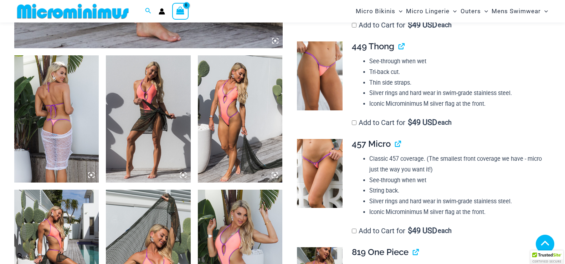
scroll to position [707, 0]
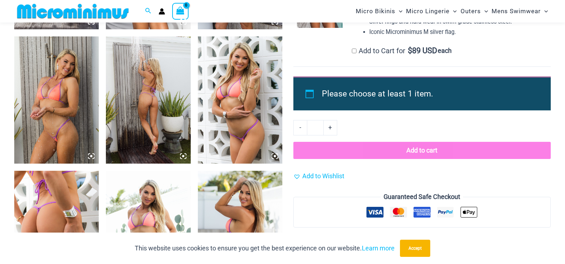
click at [252, 131] on img at bounding box center [240, 99] width 85 height 127
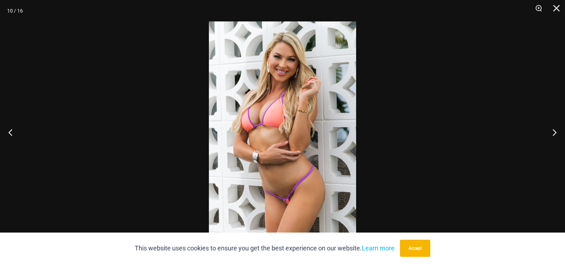
click at [278, 140] on img at bounding box center [282, 131] width 147 height 221
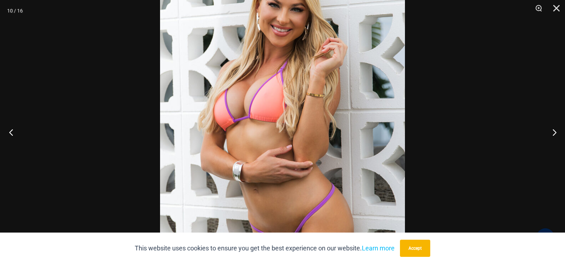
click at [9, 133] on button "Previous" at bounding box center [13, 132] width 27 height 36
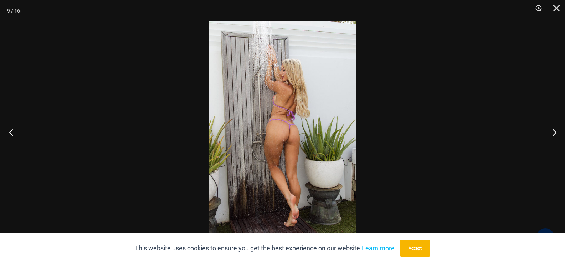
click at [10, 134] on button "Previous" at bounding box center [13, 132] width 27 height 36
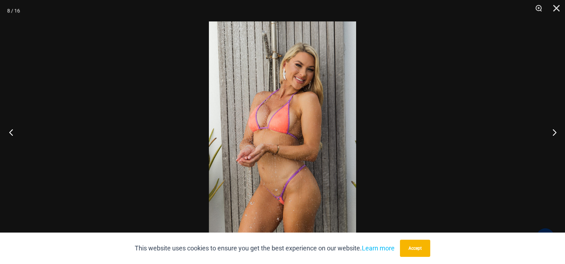
click at [10, 135] on button "Previous" at bounding box center [13, 132] width 27 height 36
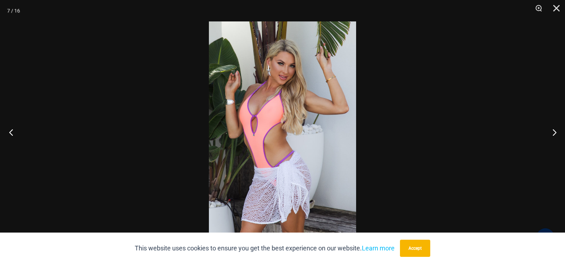
click at [10, 135] on button "Previous" at bounding box center [13, 132] width 27 height 36
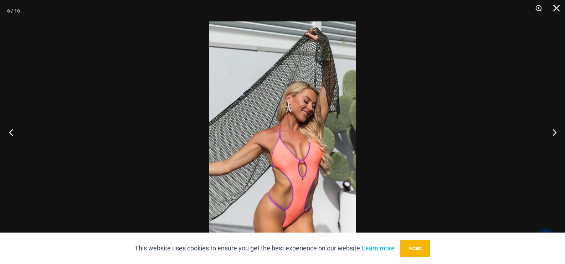
click at [10, 135] on button "Previous" at bounding box center [13, 132] width 27 height 36
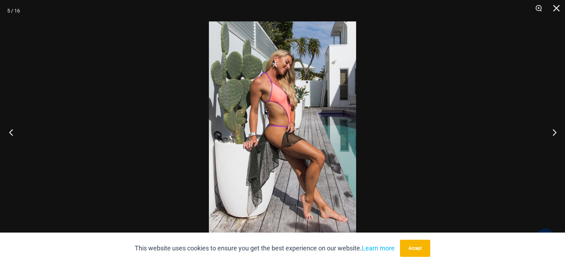
click at [10, 135] on button "Previous" at bounding box center [13, 132] width 27 height 36
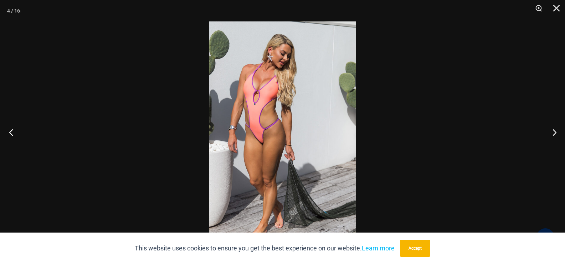
click at [10, 135] on button "Previous" at bounding box center [13, 132] width 27 height 36
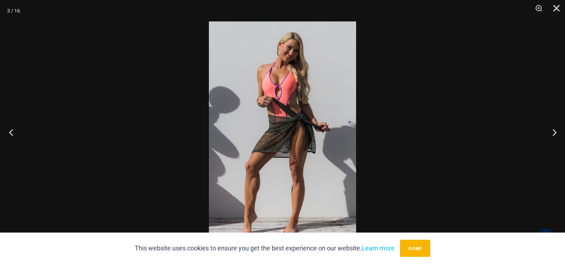
click at [10, 135] on button "Previous" at bounding box center [13, 132] width 27 height 36
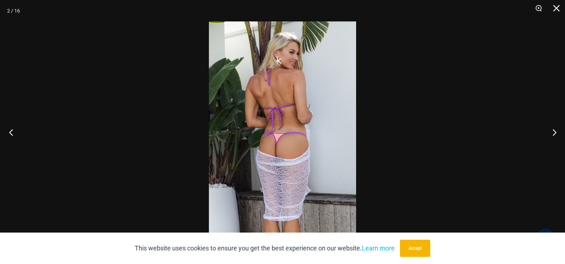
click at [10, 135] on button "Previous" at bounding box center [13, 132] width 27 height 36
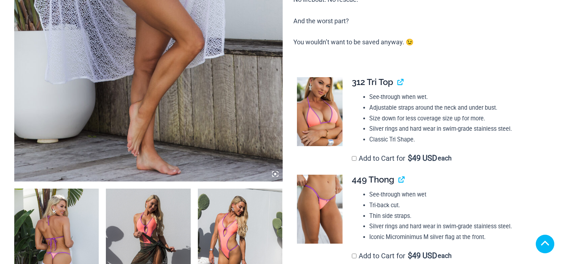
scroll to position [393, 0]
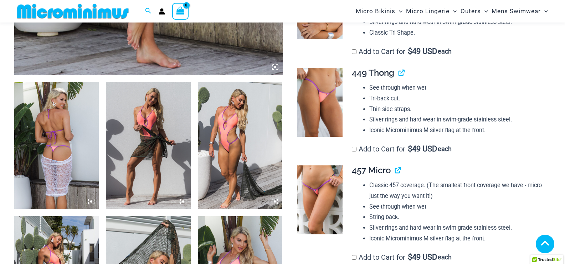
click at [314, 165] on img at bounding box center [320, 199] width 46 height 68
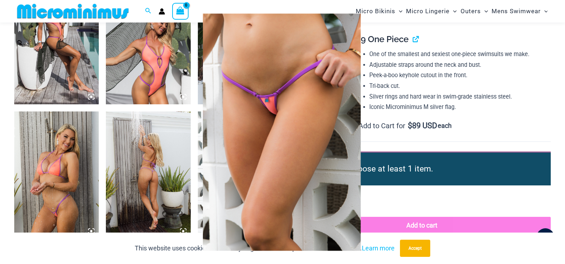
scroll to position [635, 0]
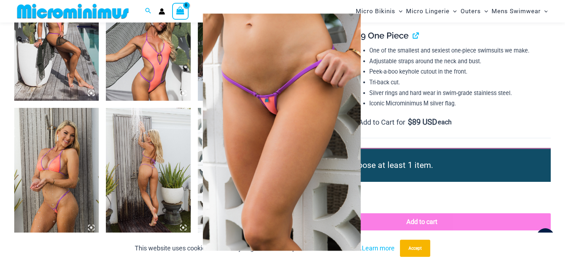
click at [150, 173] on div at bounding box center [282, 132] width 565 height 264
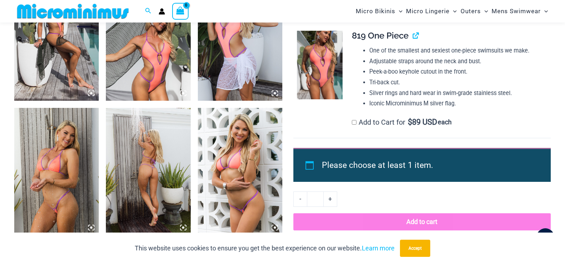
click at [150, 173] on img at bounding box center [148, 171] width 85 height 127
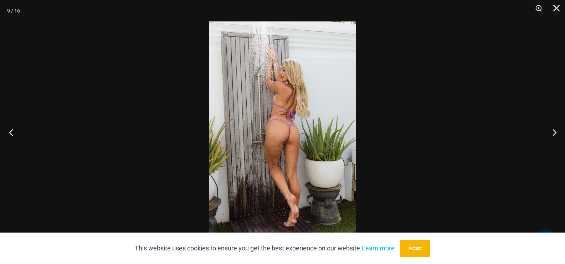
click at [13, 132] on button "Previous" at bounding box center [13, 132] width 27 height 36
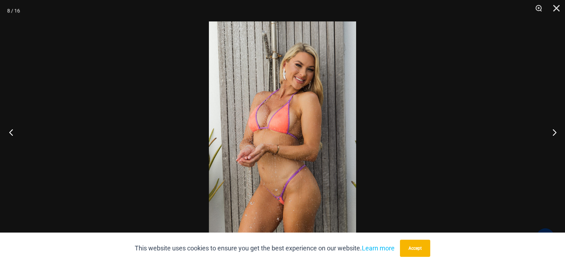
click at [15, 133] on button "Previous" at bounding box center [13, 132] width 27 height 36
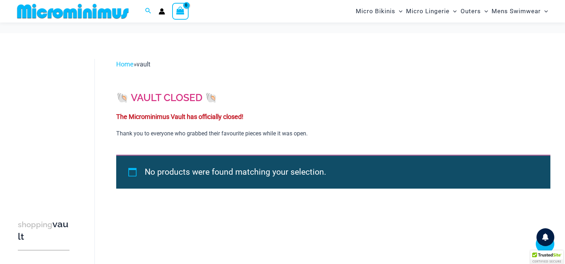
scroll to position [136, 0]
